Goal: Transaction & Acquisition: Purchase product/service

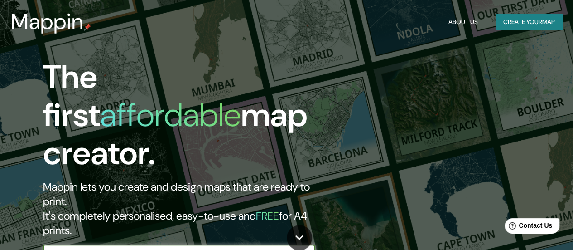
click at [288, 248] on input "text" at bounding box center [170, 253] width 254 height 10
click at [303, 248] on icon "button" at bounding box center [305, 253] width 11 height 11
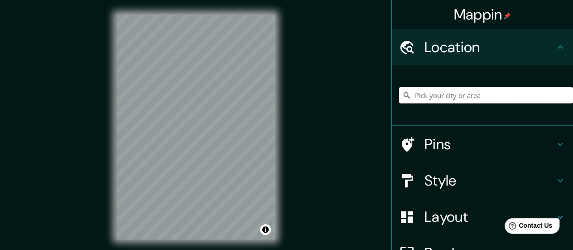
click at [479, 97] on input "Pick your city or area" at bounding box center [486, 95] width 174 height 16
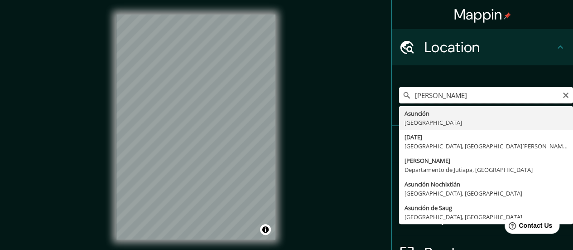
drag, startPoint x: 450, startPoint y: 98, endPoint x: 383, endPoint y: 96, distance: 67.0
click at [383, 96] on div "Mappin Location [PERSON_NAME][GEOGRAPHIC_DATA] [GEOGRAPHIC_DATA] [DATE][GEOGRAP…" at bounding box center [286, 134] width 573 height 268
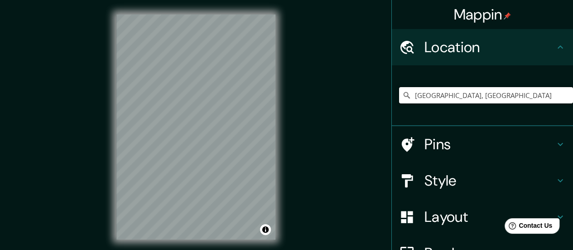
type input "[GEOGRAPHIC_DATA], [GEOGRAPHIC_DATA]"
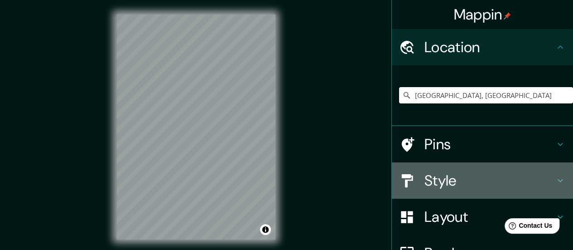
click at [476, 179] on h4 "Style" at bounding box center [489, 180] width 130 height 18
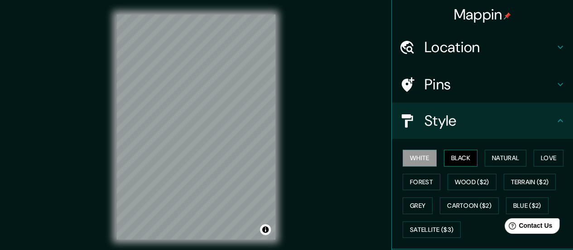
click at [465, 161] on button "Black" at bounding box center [461, 157] width 34 height 17
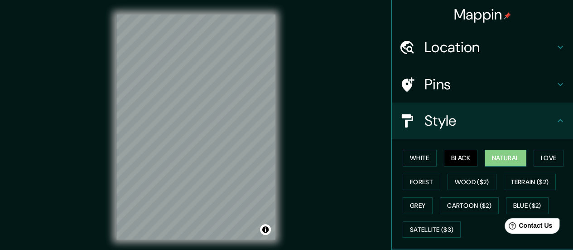
click at [496, 158] on button "Natural" at bounding box center [506, 157] width 42 height 17
click at [545, 157] on button "Love" at bounding box center [548, 157] width 30 height 17
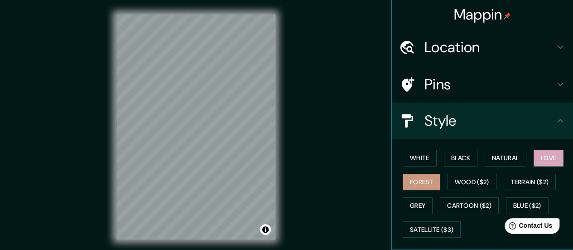
click at [418, 182] on button "Forest" at bounding box center [422, 181] width 38 height 17
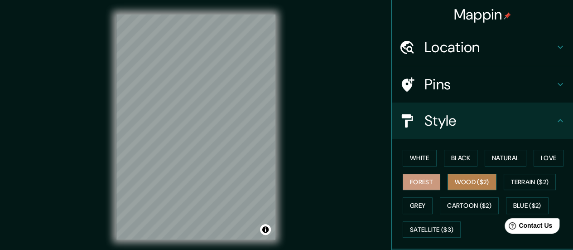
click at [461, 180] on button "Wood ($2)" at bounding box center [471, 181] width 49 height 17
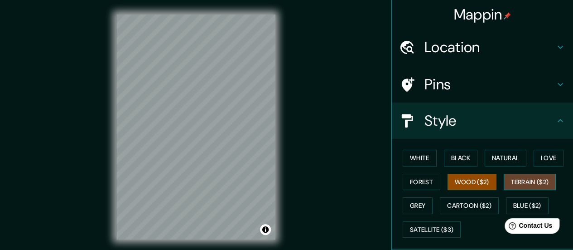
click at [515, 180] on button "Terrain ($2)" at bounding box center [530, 181] width 53 height 17
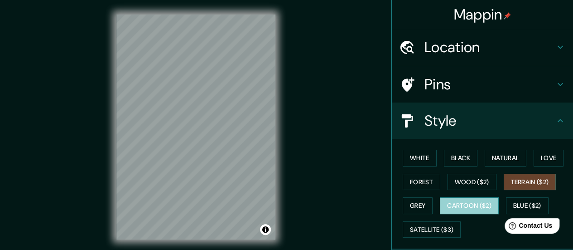
click at [469, 204] on button "Cartoon ($2)" at bounding box center [469, 205] width 59 height 17
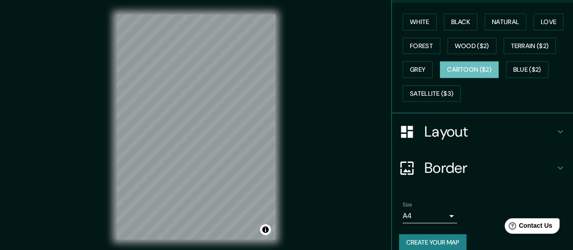
scroll to position [146, 0]
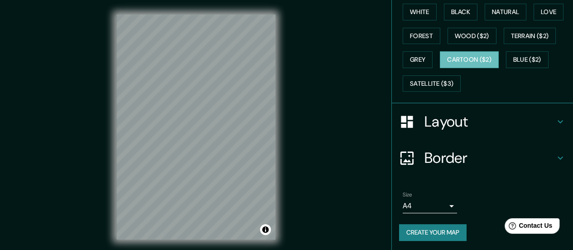
click at [446, 230] on button "Create your map" at bounding box center [432, 232] width 67 height 17
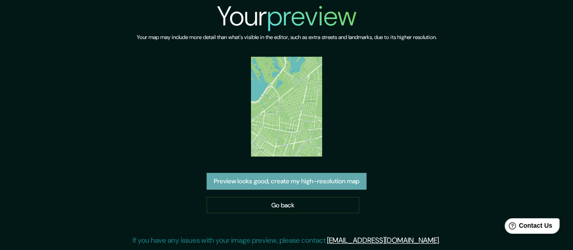
click at [342, 184] on button "Preview looks good, create my high-resolution map" at bounding box center [287, 181] width 160 height 17
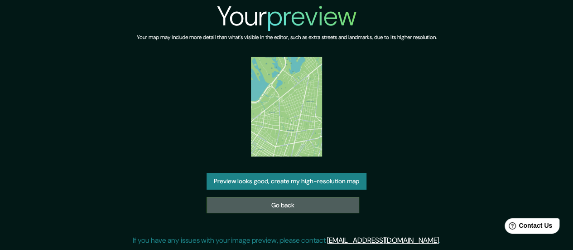
click at [291, 203] on link "Go back" at bounding box center [283, 205] width 153 height 17
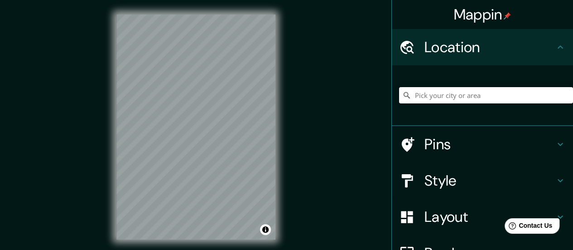
click at [467, 96] on input "Pick your city or area" at bounding box center [486, 95] width 174 height 16
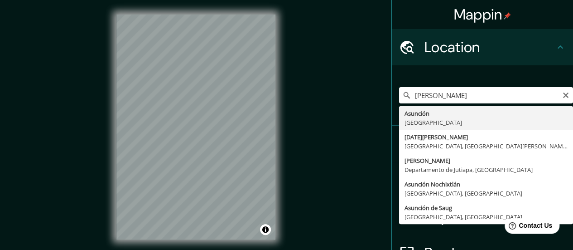
type input "[GEOGRAPHIC_DATA], [GEOGRAPHIC_DATA]"
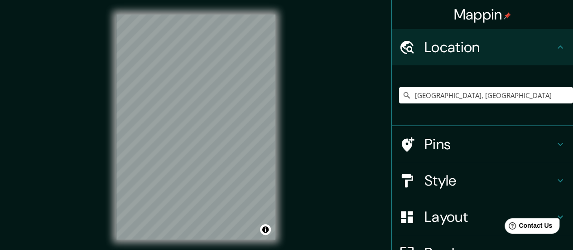
click at [450, 181] on h4 "Style" at bounding box center [489, 180] width 130 height 18
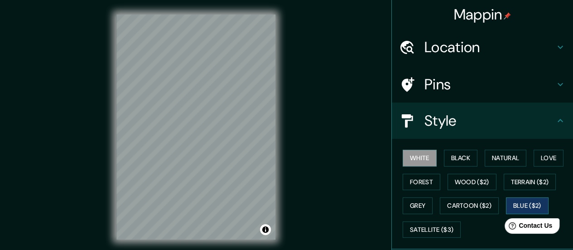
click at [517, 200] on button "Blue ($2)" at bounding box center [527, 205] width 43 height 17
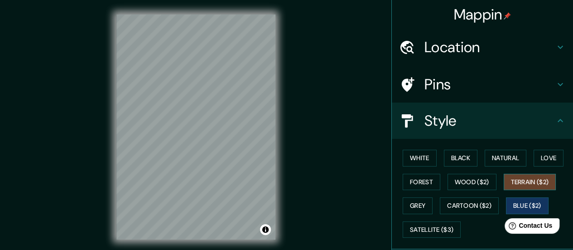
click at [517, 181] on button "Terrain ($2)" at bounding box center [530, 181] width 53 height 17
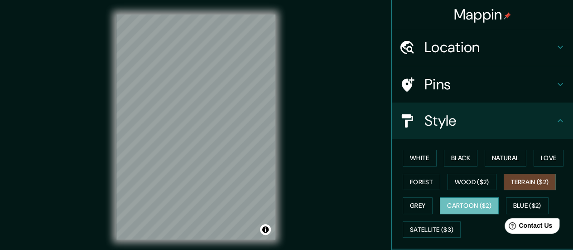
click at [472, 206] on button "Cartoon ($2)" at bounding box center [469, 205] width 59 height 17
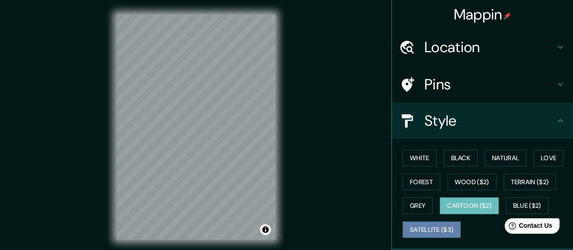
click at [432, 225] on button "Satellite ($3)" at bounding box center [432, 229] width 58 height 17
click at [456, 205] on button "Cartoon ($2)" at bounding box center [469, 205] width 59 height 17
click at [283, 174] on div "© Mapbox © OpenStreetMap Improve this map" at bounding box center [196, 127] width 188 height 254
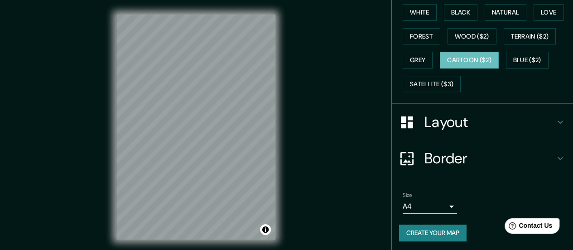
scroll to position [146, 0]
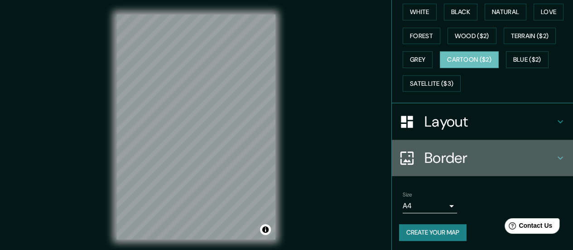
click at [526, 158] on h4 "Border" at bounding box center [489, 158] width 130 height 18
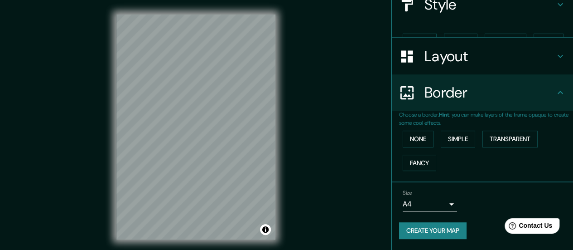
scroll to position [100, 0]
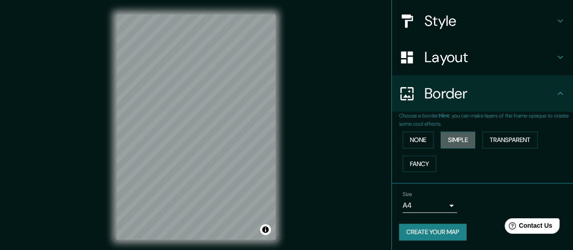
click at [462, 141] on button "Simple" at bounding box center [458, 139] width 34 height 17
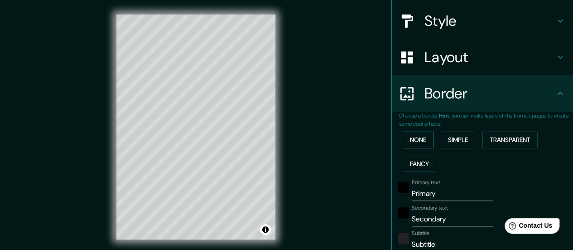
click at [417, 139] on button "None" at bounding box center [418, 139] width 31 height 17
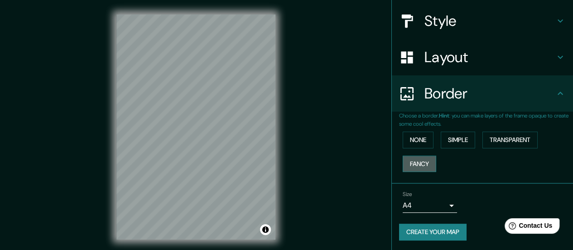
click at [414, 161] on button "Fancy" at bounding box center [420, 163] width 34 height 17
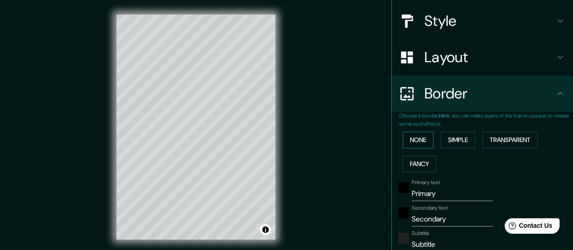
click at [412, 137] on button "None" at bounding box center [418, 139] width 31 height 17
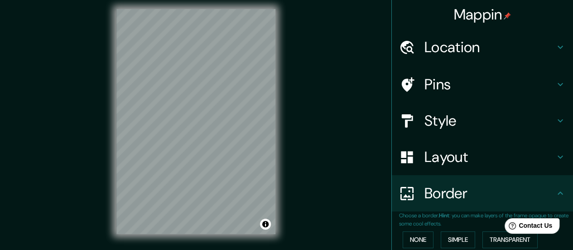
scroll to position [0, 0]
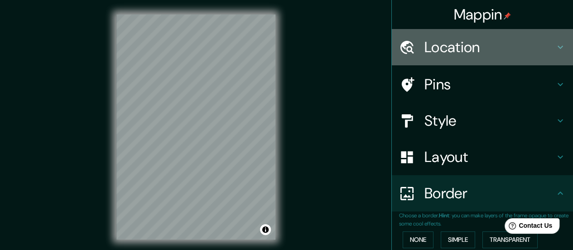
click at [447, 51] on h4 "Location" at bounding box center [489, 47] width 130 height 18
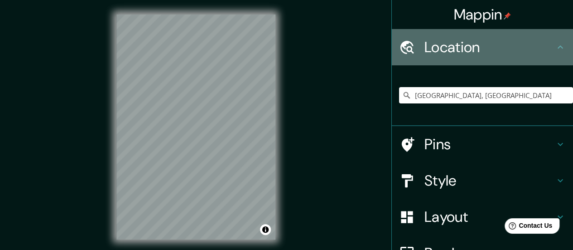
click at [447, 51] on h4 "Location" at bounding box center [489, 47] width 130 height 18
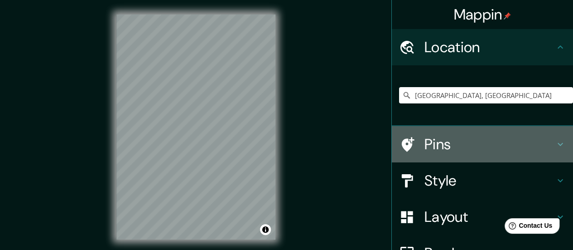
click at [463, 149] on h4 "Pins" at bounding box center [489, 144] width 130 height 18
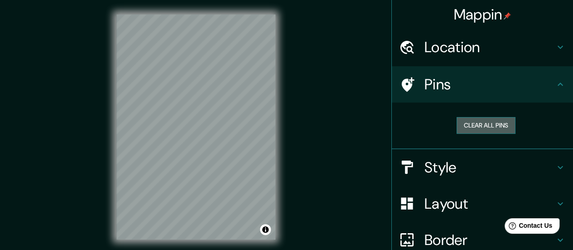
click at [468, 127] on button "Clear all pins" at bounding box center [485, 125] width 59 height 17
